Goal: Task Accomplishment & Management: Complete application form

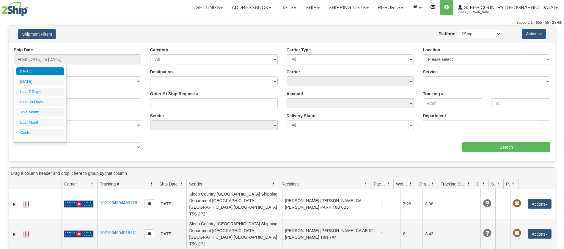
click at [32, 103] on li "Last 30 Days" at bounding box center [40, 102] width 48 height 8
type input "From 08/12/2025 To 09/10/2025"
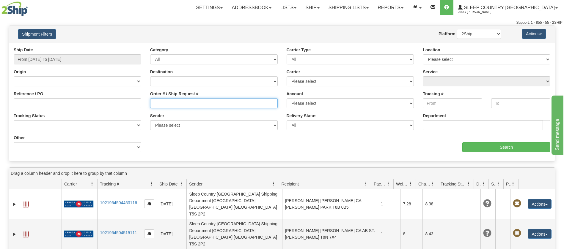
click at [150, 106] on input "Order # / Ship Request #" at bounding box center [213, 103] width 127 height 10
paste input "9002I049009"
type input "9002I049009"
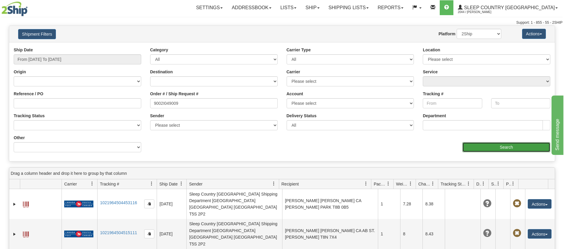
click at [506, 148] on input "Search" at bounding box center [506, 147] width 88 height 10
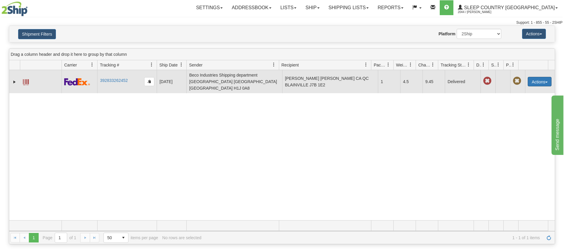
click at [543, 77] on button "Actions" at bounding box center [539, 82] width 24 height 10
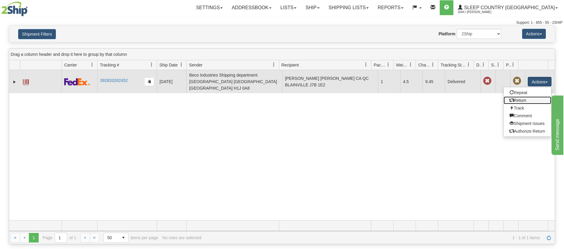
click at [518, 97] on link "Return" at bounding box center [527, 101] width 48 height 8
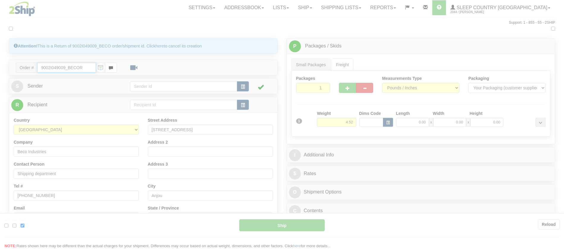
type input "92"
type input "19:39"
type input "16:00"
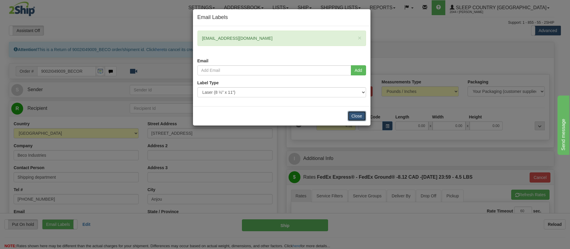
click at [361, 116] on button "Close" at bounding box center [357, 116] width 18 height 10
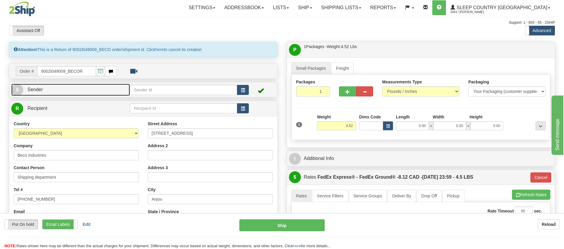
click at [82, 87] on link "S Sender" at bounding box center [70, 90] width 119 height 12
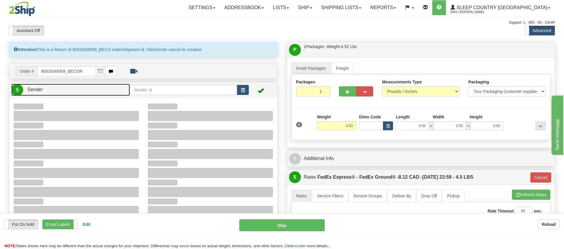
type input "17:08"
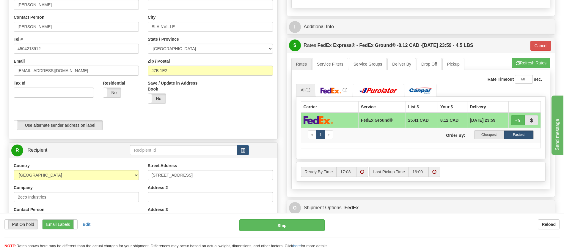
scroll to position [134, 0]
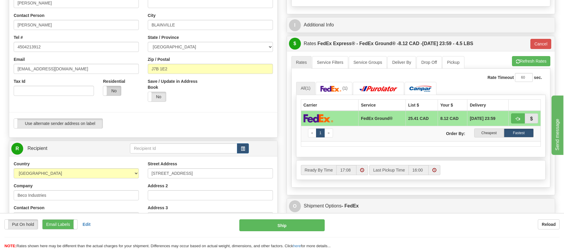
click at [111, 91] on label "No" at bounding box center [112, 91] width 18 height 10
type input "92"
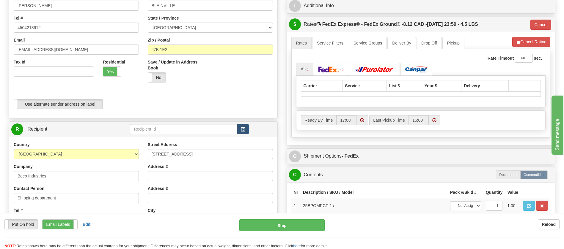
scroll to position [223, 0]
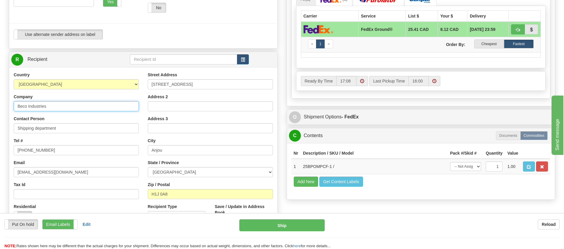
click at [95, 102] on input "Beco Industries" at bounding box center [76, 106] width 125 height 10
drag, startPoint x: 94, startPoint y: 104, endPoint x: 11, endPoint y: 103, distance: 83.2
click at [11, 103] on div "Country [GEOGRAPHIC_DATA] [GEOGRAPHIC_DATA] [GEOGRAPHIC_DATA] [GEOGRAPHIC_DATA]…" at bounding box center [76, 149] width 134 height 154
type input "Sleep Country [GEOGRAPHIC_DATA]"
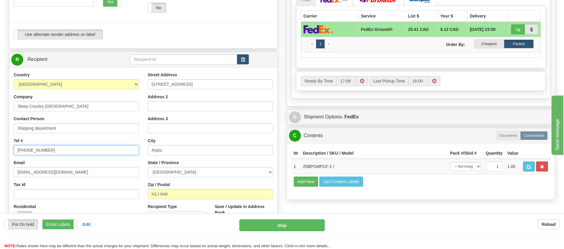
click at [58, 149] on input "[PHONE_NUMBER]" at bounding box center [76, 150] width 125 height 10
drag, startPoint x: 31, startPoint y: 149, endPoint x: 15, endPoint y: 151, distance: 15.5
click at [15, 151] on input "[PHONE_NUMBER]" at bounding box center [76, 150] width 125 height 10
click at [24, 150] on input "Tel #" at bounding box center [76, 150] width 125 height 10
paste input "[PHONE_NUMBER]"
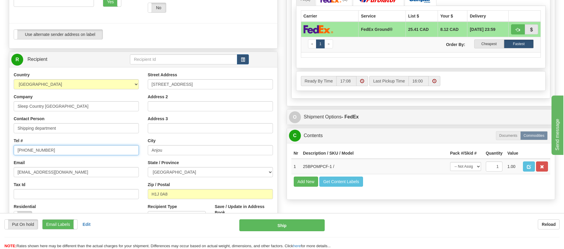
type input "[PHONE_NUMBER]"
click at [99, 172] on input "[EMAIL_ADDRESS][DOMAIN_NAME]" at bounding box center [76, 172] width 125 height 10
drag, startPoint x: 99, startPoint y: 172, endPoint x: 9, endPoint y: 173, distance: 90.0
click at [12, 173] on div "Country [GEOGRAPHIC_DATA] [GEOGRAPHIC_DATA] [GEOGRAPHIC_DATA] [GEOGRAPHIC_DATA]…" at bounding box center [76, 149] width 134 height 154
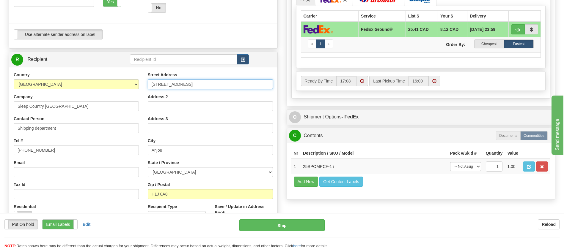
click at [192, 82] on input "[STREET_ADDRESS]" at bounding box center [210, 84] width 125 height 10
drag, startPoint x: 192, startPoint y: 83, endPoint x: 140, endPoint y: 87, distance: 51.6
click at [141, 86] on div "Country [GEOGRAPHIC_DATA] [GEOGRAPHIC_DATA] [GEOGRAPHIC_DATA] [GEOGRAPHIC_DATA]…" at bounding box center [143, 152] width 268 height 160
click at [170, 85] on input "Street Address" at bounding box center [210, 84] width 125 height 10
paste input "[STREET_ADDRESS]"
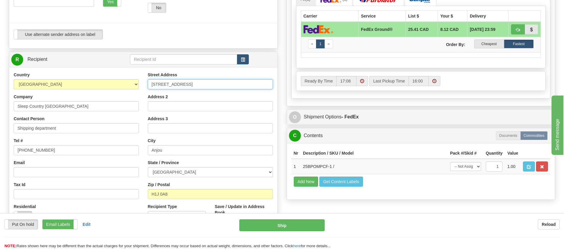
type input "[STREET_ADDRESS]"
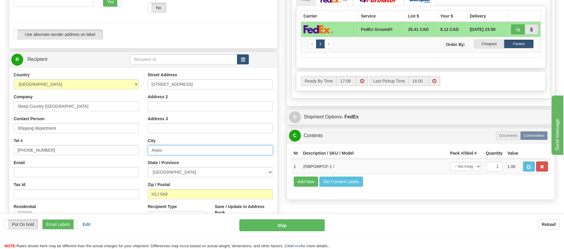
click at [182, 151] on input "Anjou" at bounding box center [210, 150] width 125 height 10
drag, startPoint x: 182, startPoint y: 151, endPoint x: 147, endPoint y: 150, distance: 35.4
click at [147, 150] on div "Street Address [STREET_ADDRESS] Address 2 Address 3 City [GEOGRAPHIC_DATA] Stat…" at bounding box center [210, 152] width 134 height 160
type input "BELLEVILLE"
click at [270, 170] on select "[GEOGRAPHIC_DATA] [GEOGRAPHIC_DATA] [GEOGRAPHIC_DATA] [GEOGRAPHIC_DATA] [GEOGRA…" at bounding box center [210, 172] width 125 height 10
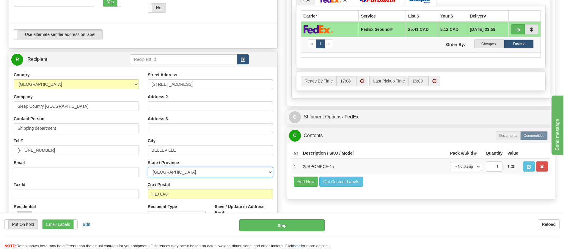
select select "ON"
click at [148, 167] on select "[GEOGRAPHIC_DATA] [GEOGRAPHIC_DATA] [GEOGRAPHIC_DATA] [GEOGRAPHIC_DATA] [GEOGRA…" at bounding box center [210, 172] width 125 height 10
click at [180, 193] on input "H1J 0A8" at bounding box center [210, 194] width 125 height 10
type input "H"
paste input "K8N 4Z6"
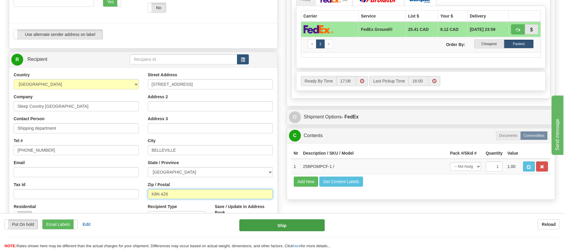
type input "K8N 4Z6"
click at [304, 229] on button "Ship" at bounding box center [281, 226] width 85 height 12
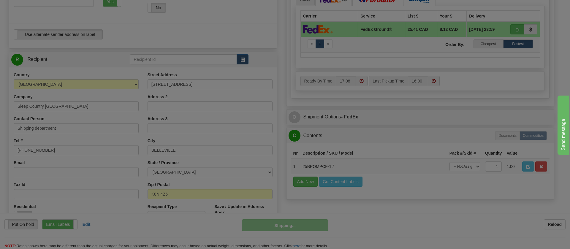
type input "92"
